Goal: Task Accomplishment & Management: Manage account settings

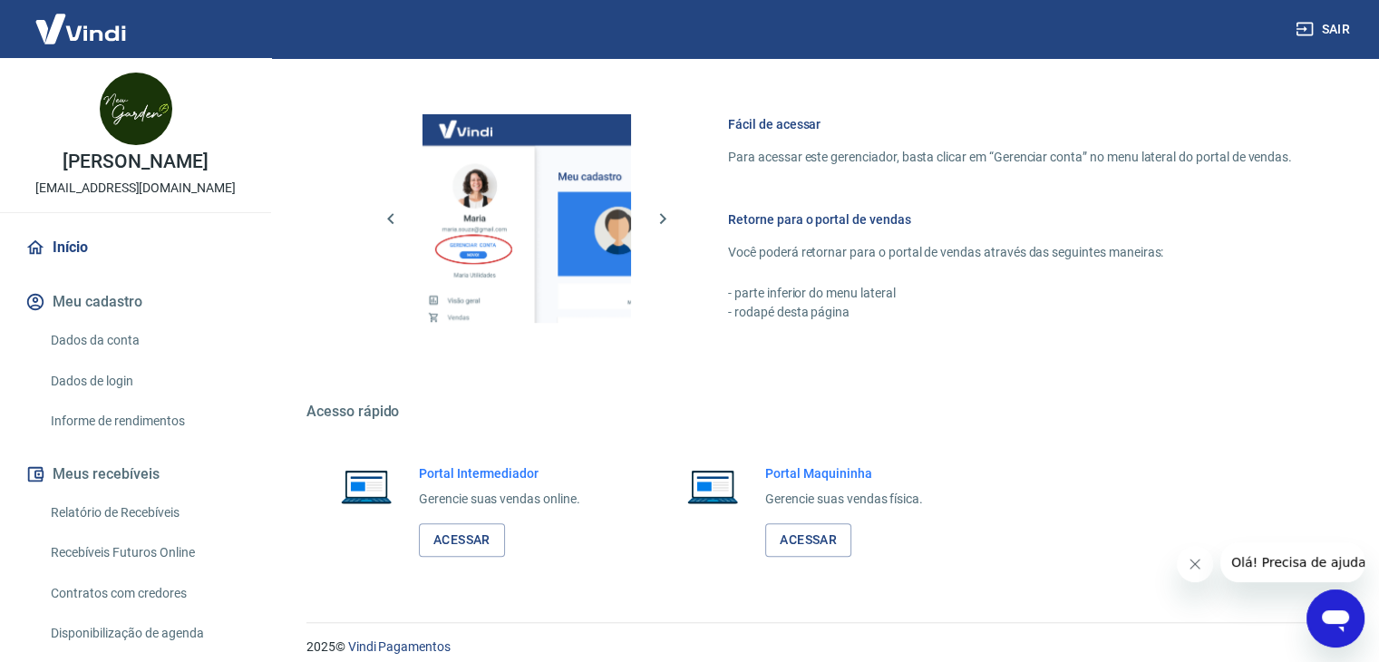
scroll to position [769, 0]
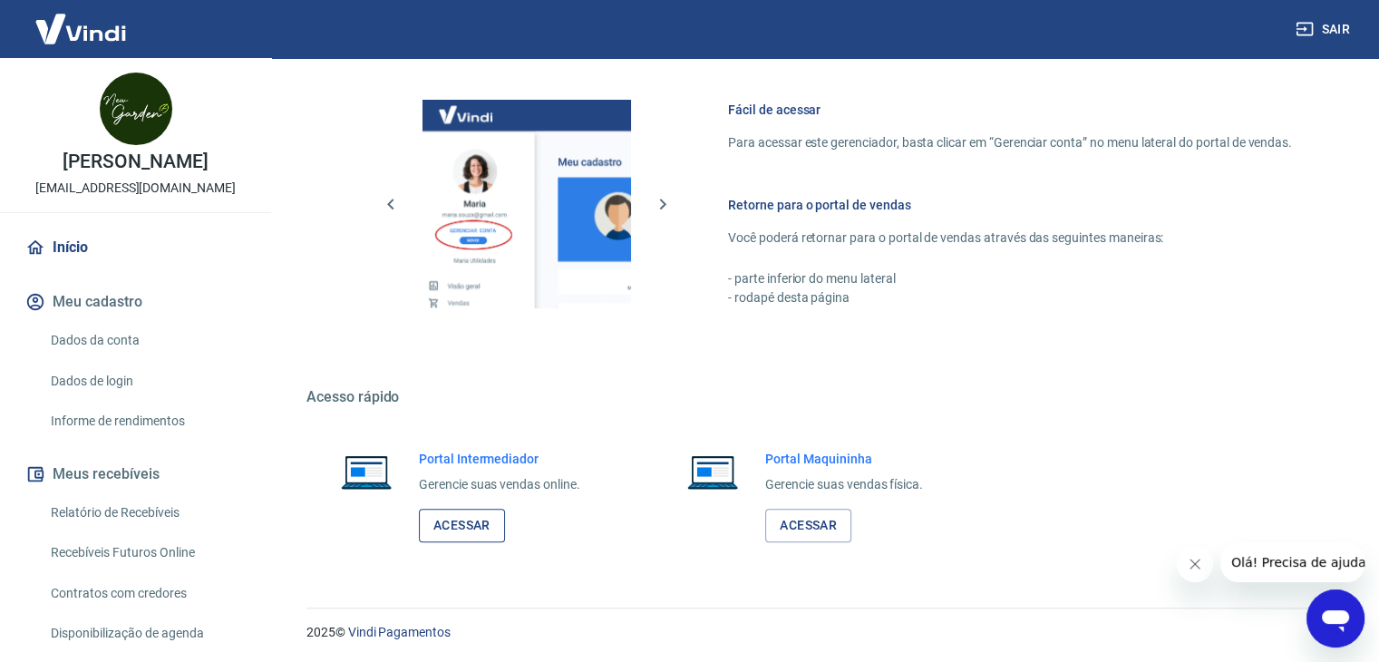
click at [471, 520] on link "Acessar" at bounding box center [462, 526] width 86 height 34
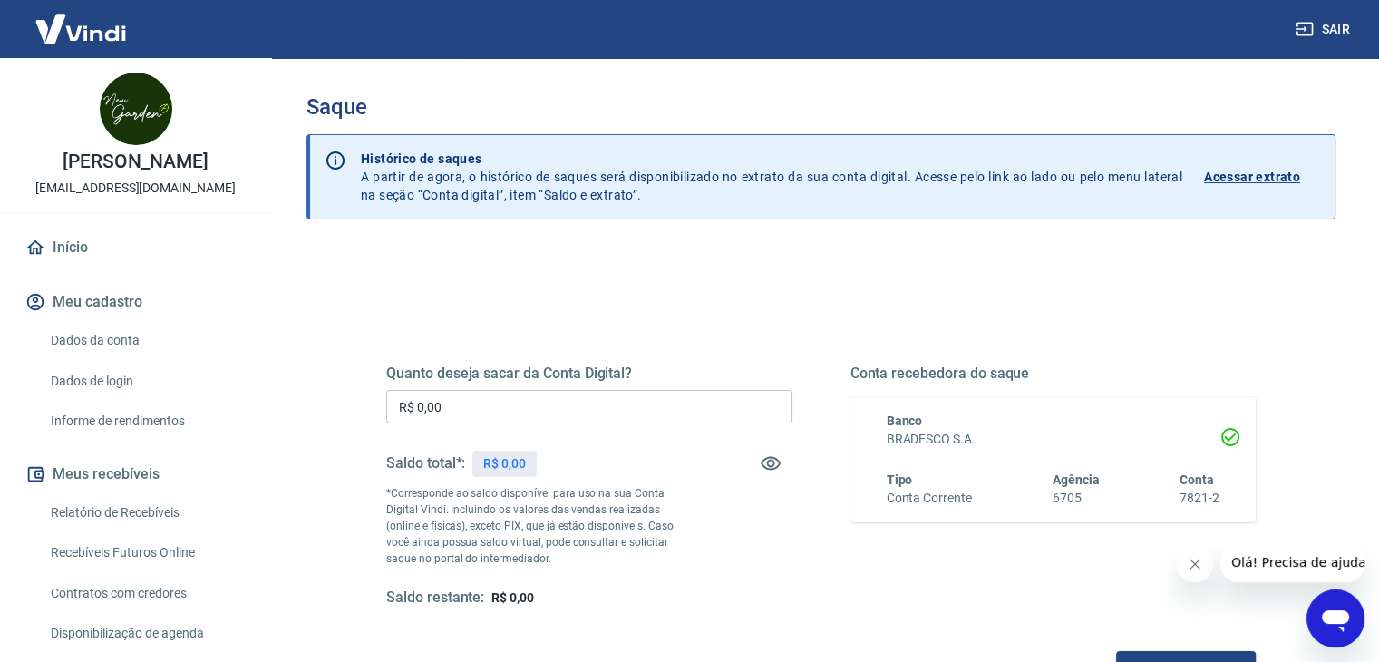
click at [131, 337] on link "Dados da conta" at bounding box center [147, 340] width 206 height 37
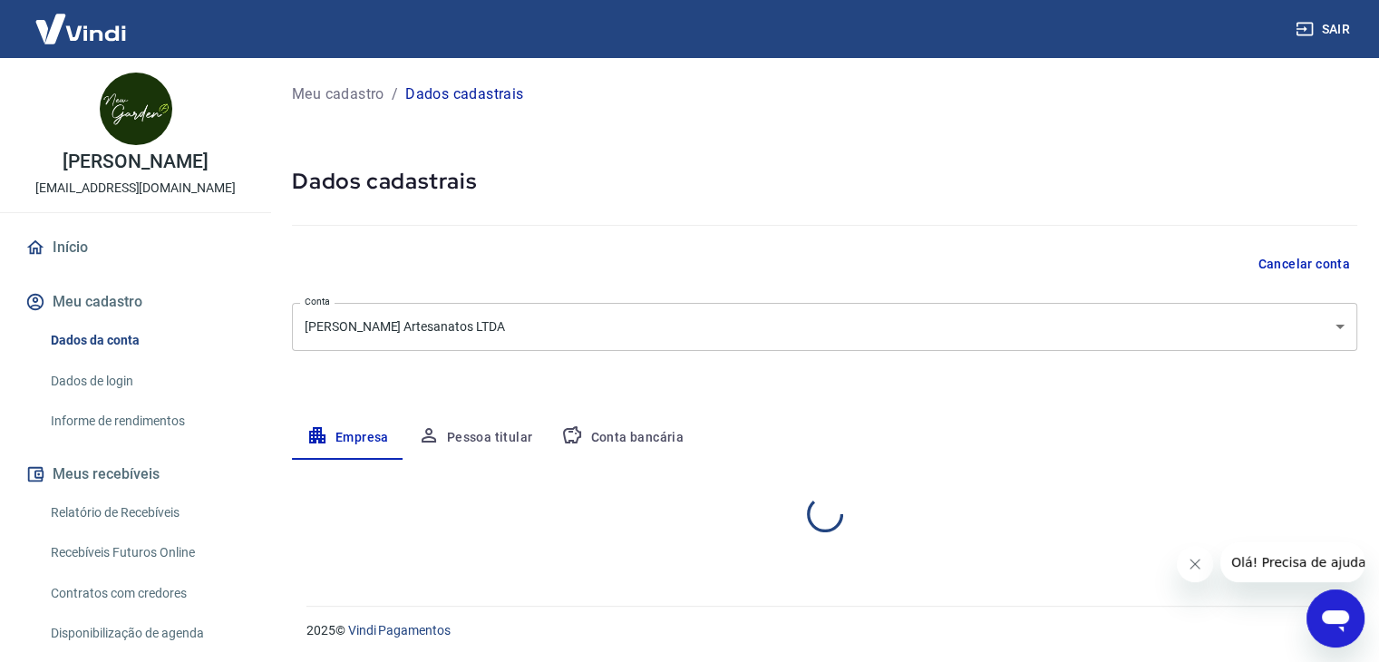
select select "PR"
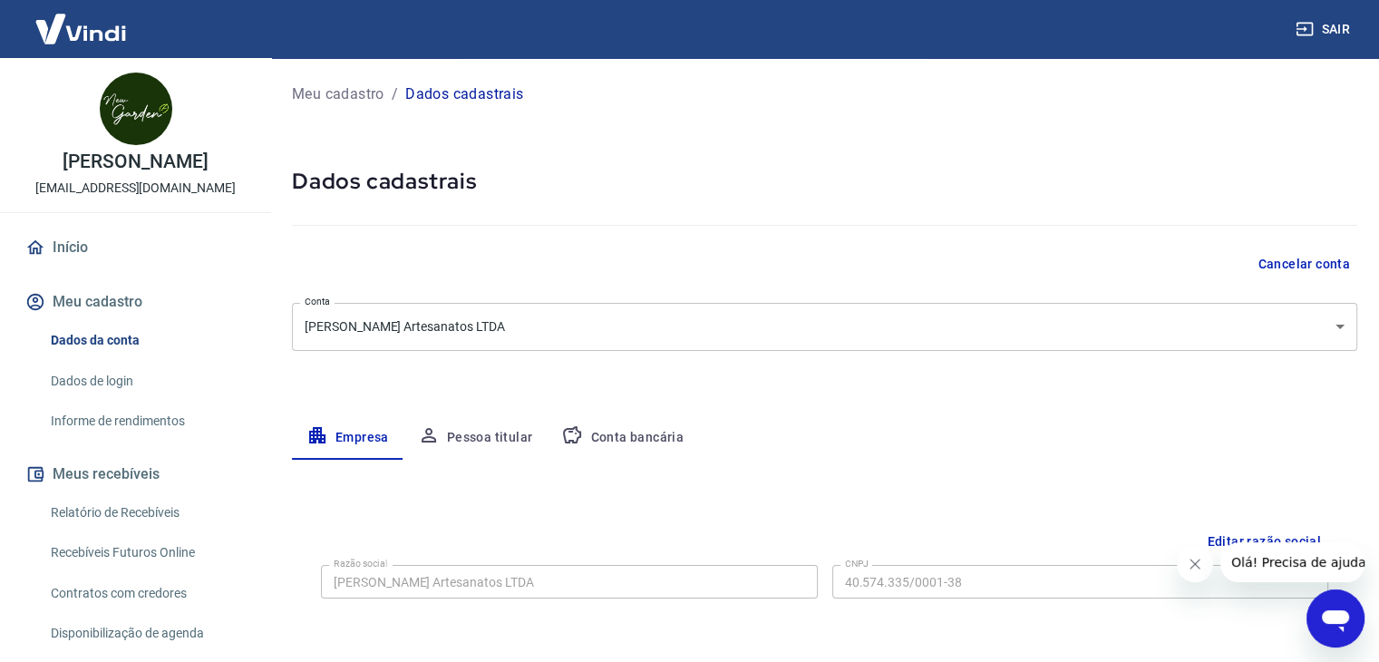
click at [653, 429] on button "Conta bancária" at bounding box center [622, 438] width 151 height 44
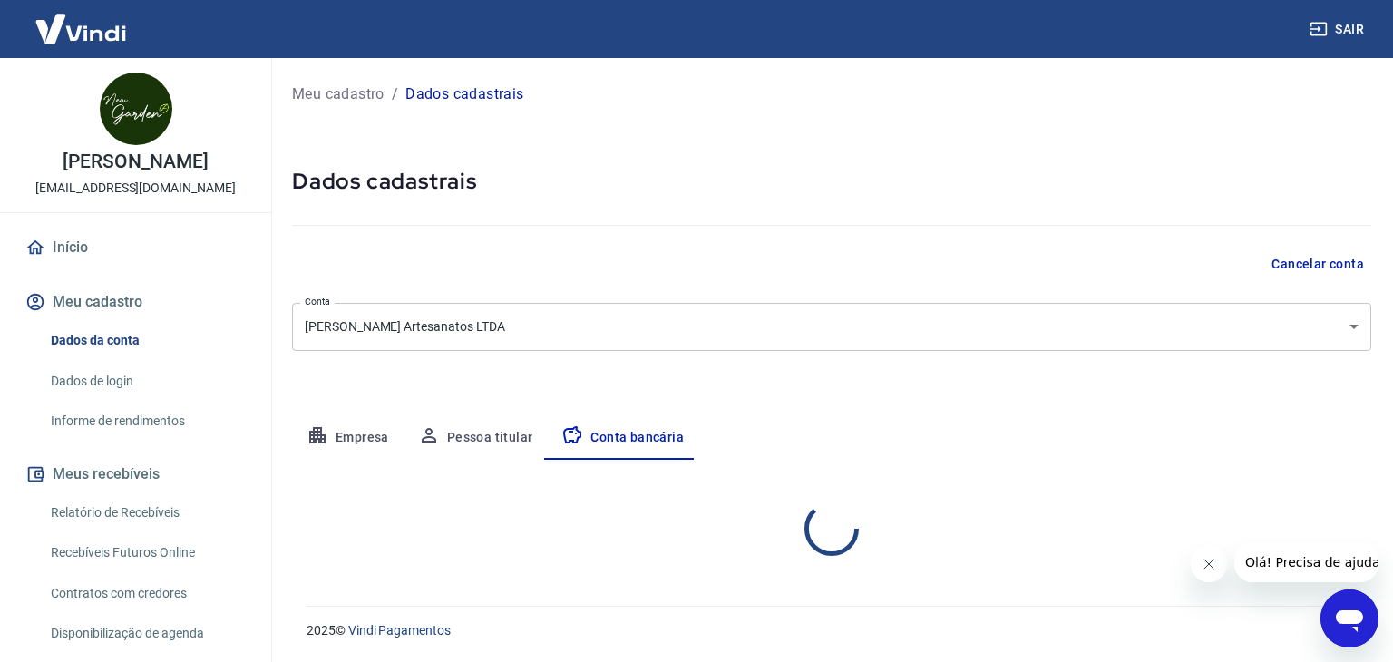
select select "1"
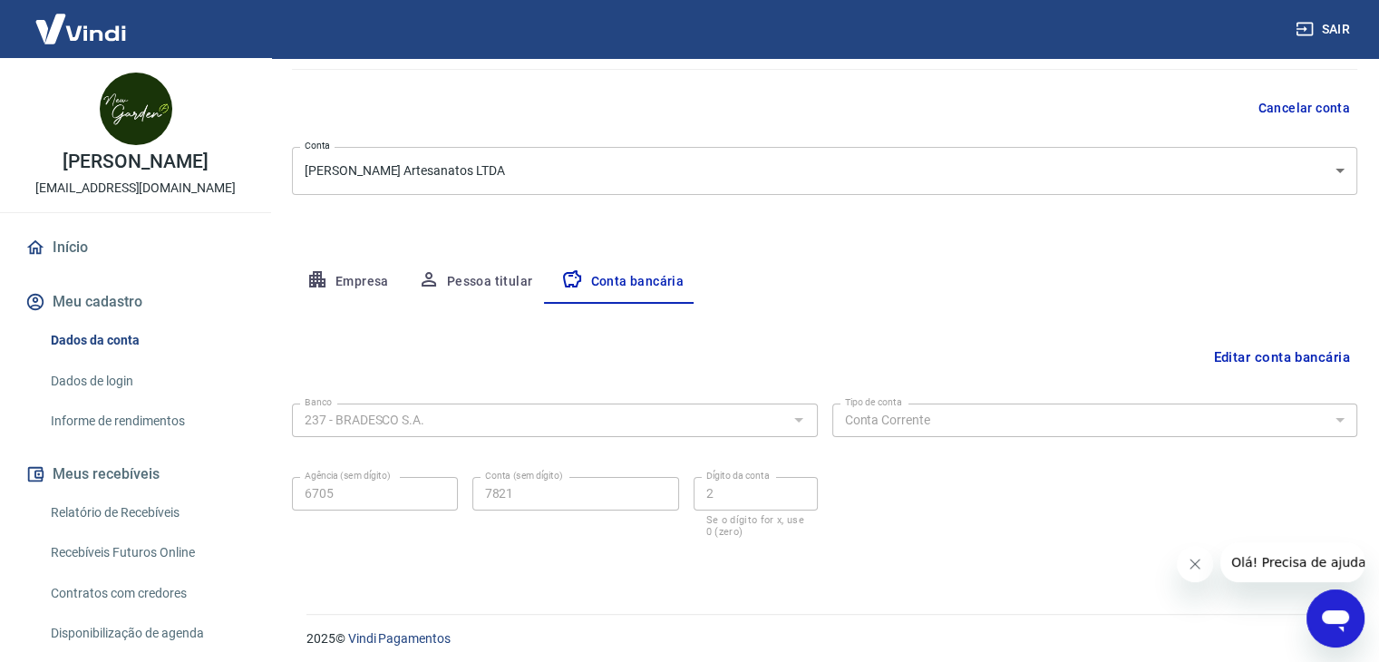
scroll to position [163, 0]
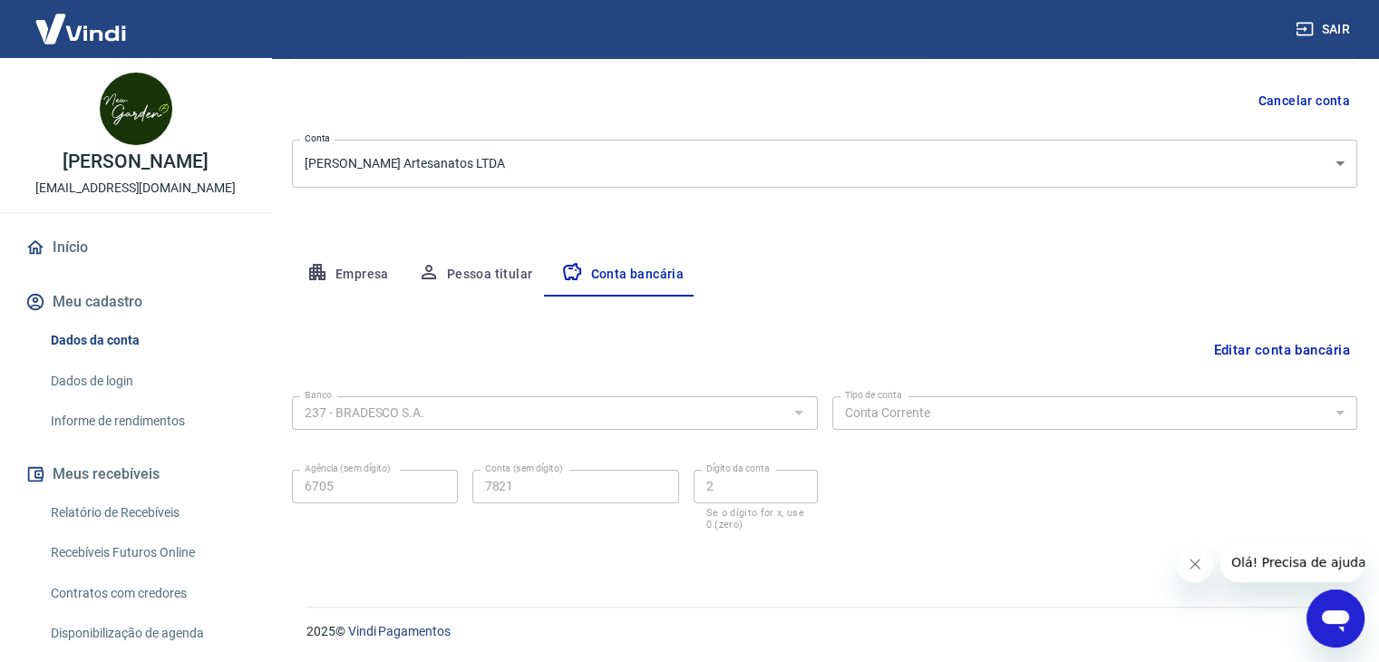
click at [806, 413] on div at bounding box center [798, 412] width 24 height 25
click at [1231, 347] on button "Editar conta bancária" at bounding box center [1281, 350] width 151 height 34
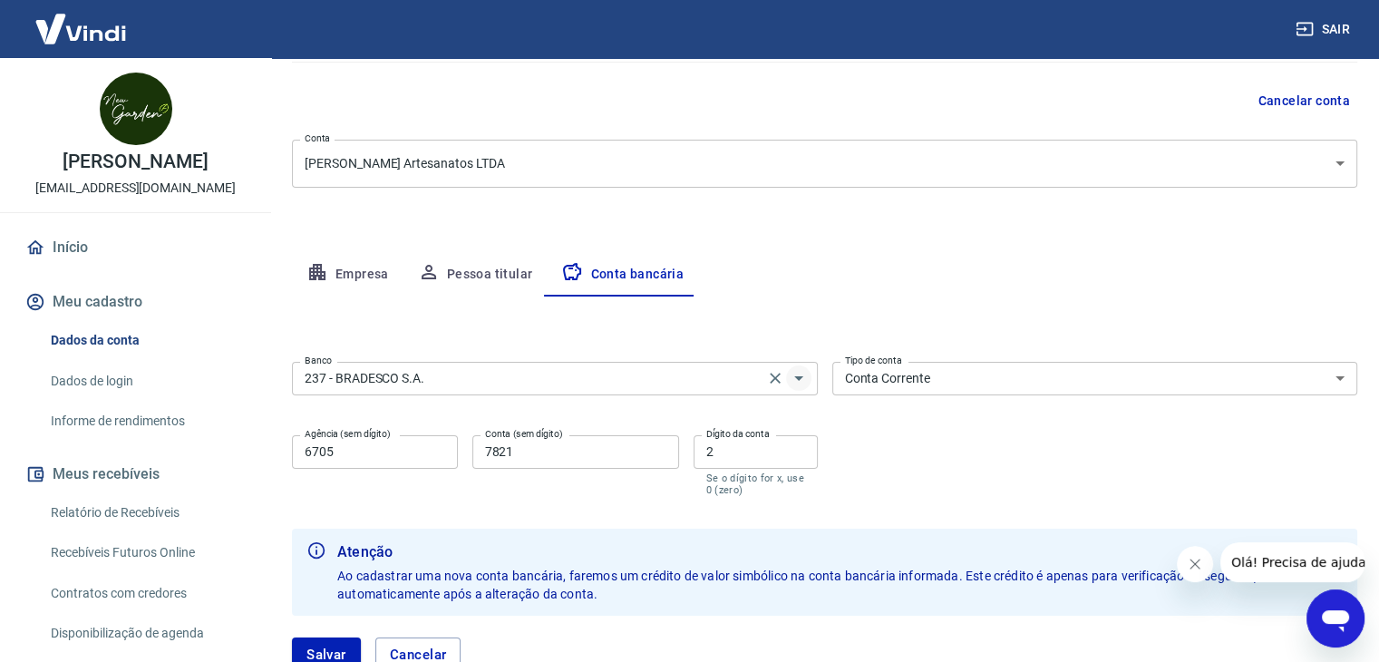
click at [798, 381] on icon "Abrir" at bounding box center [799, 378] width 22 height 22
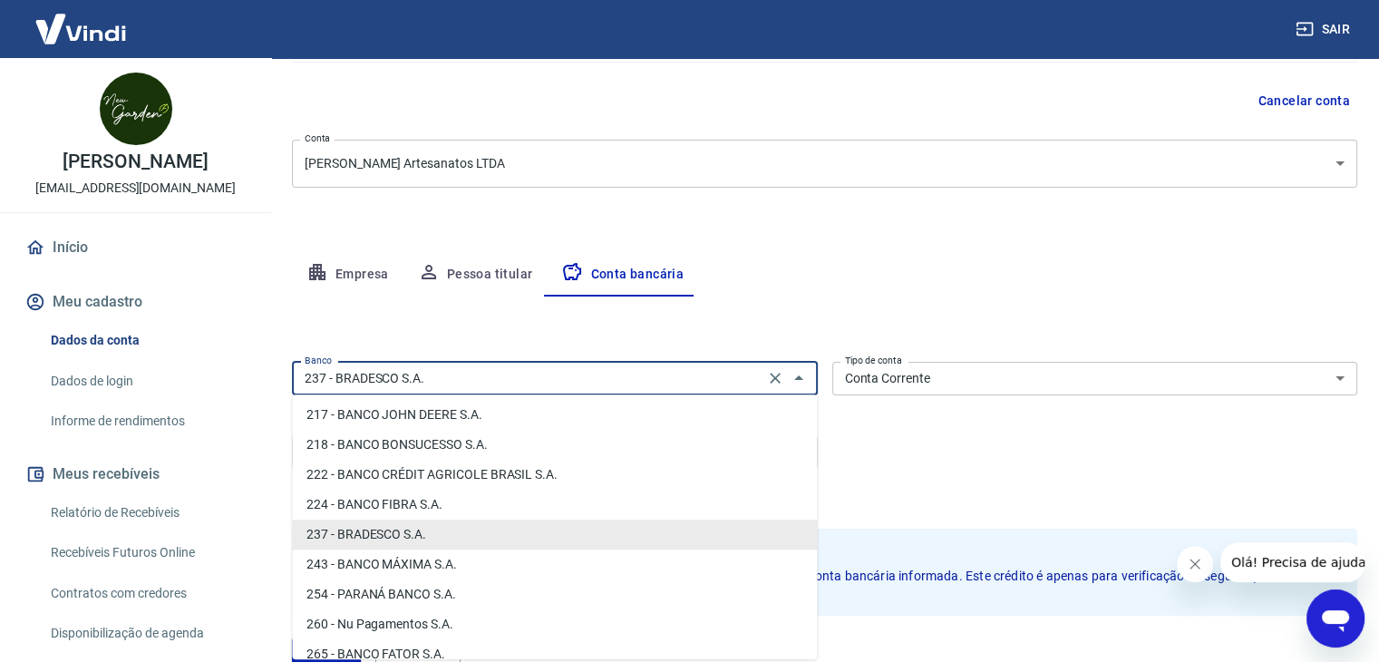
scroll to position [1298, 0]
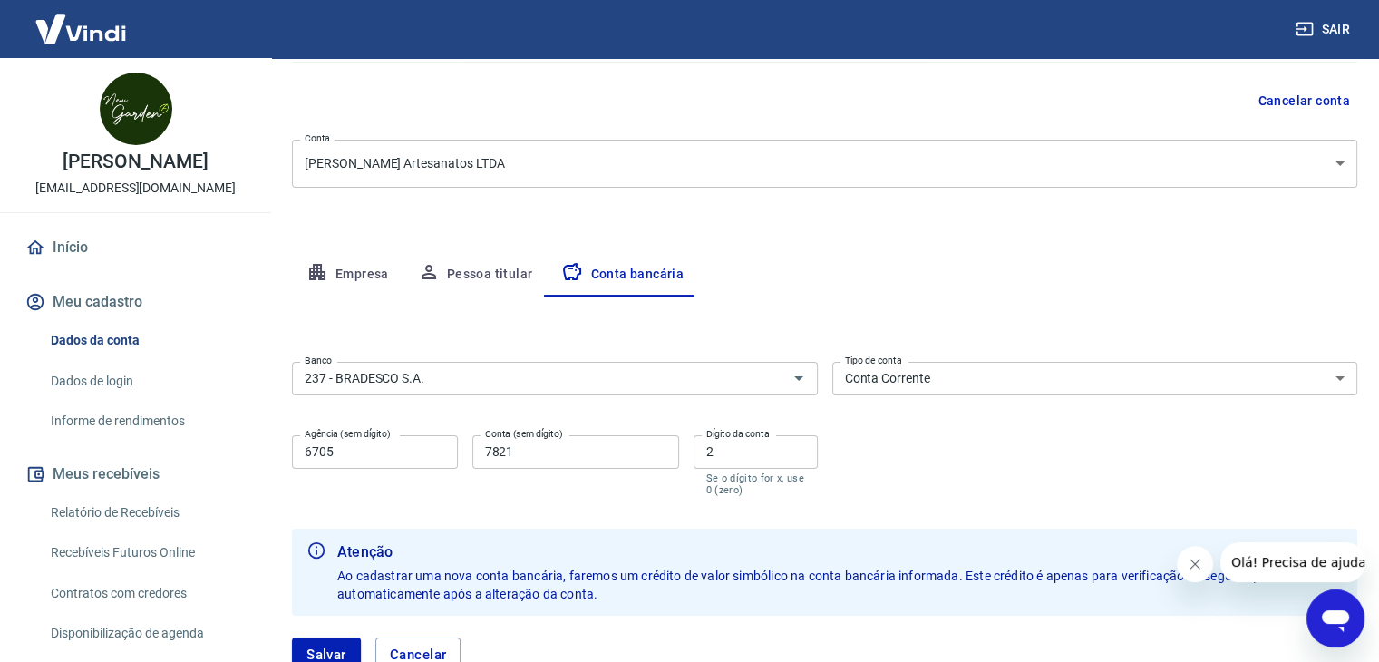
click at [880, 486] on div "Banco 237 - BRADESCO S.A. Banco Tipo de conta Conta Corrente Conta Poupança Tip…" at bounding box center [824, 427] width 1065 height 145
